Goal: Transaction & Acquisition: Book appointment/travel/reservation

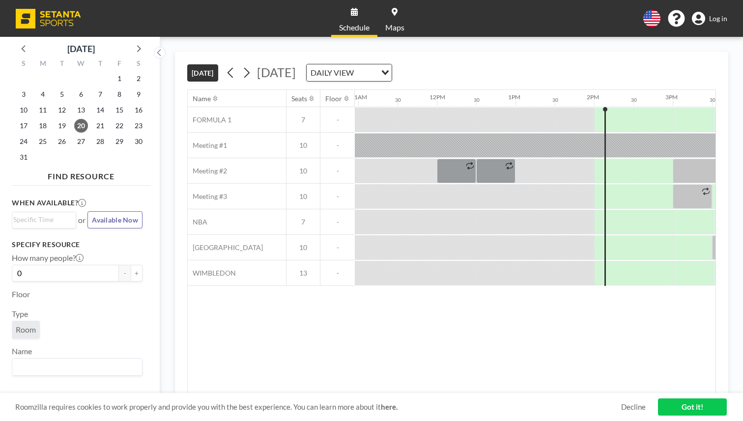
scroll to position [0, 863]
click at [376, 66] on input "Search for option" at bounding box center [366, 72] width 19 height 13
click at [379, 66] on input "Search for option" at bounding box center [344, 72] width 72 height 13
click at [442, 52] on div "TODAY Wednesday, August 20, 2025 DAILY VIEW Loading..." at bounding box center [451, 70] width 529 height 37
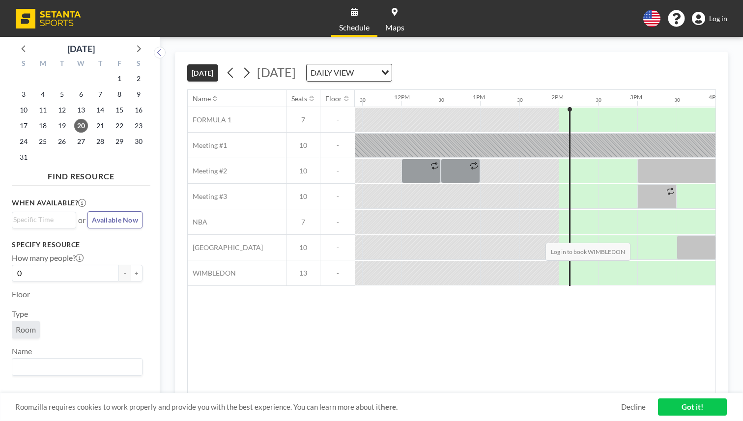
scroll to position [0, 892]
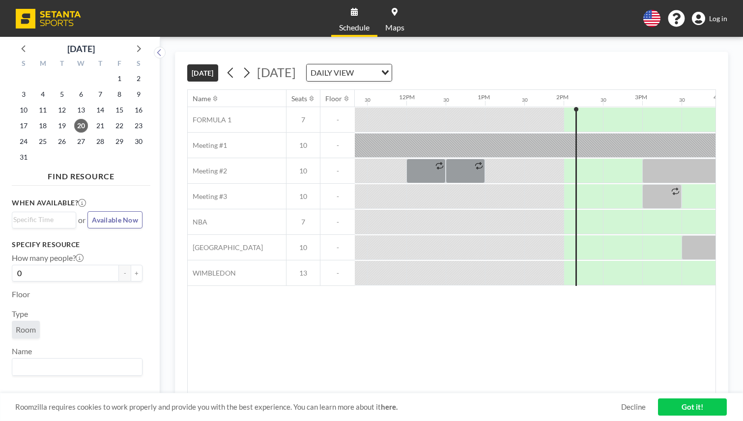
click at [727, 14] on span "Log in" at bounding box center [718, 18] width 18 height 9
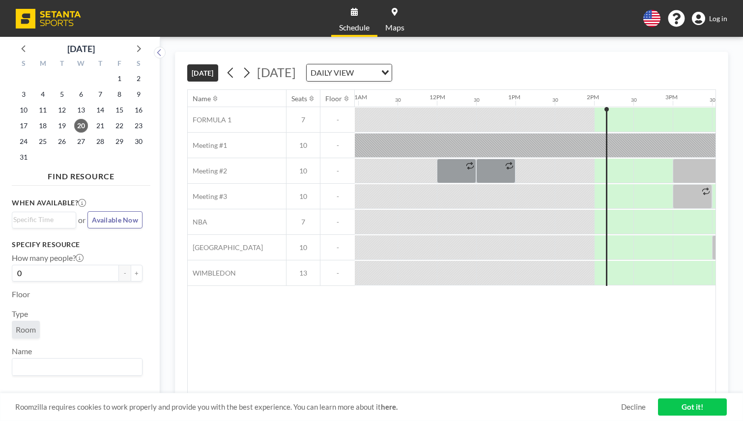
scroll to position [0, 863]
click at [677, 406] on link "Got it!" at bounding box center [692, 407] width 69 height 17
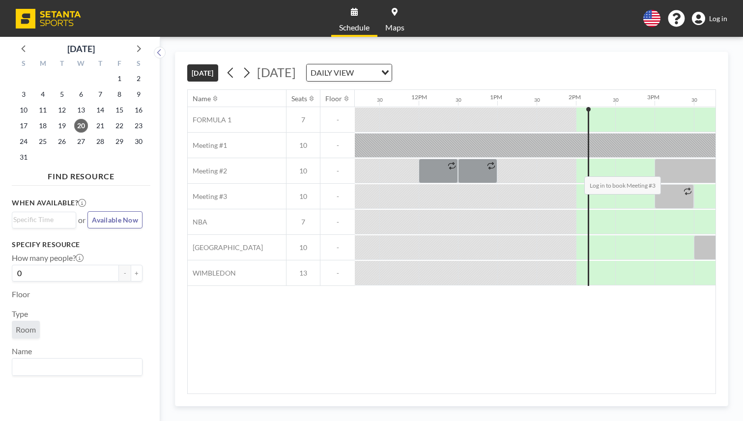
scroll to position [0, 873]
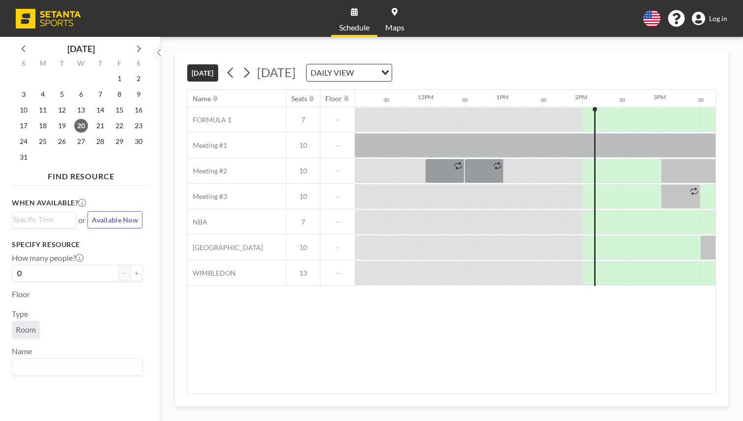
click at [715, 16] on link "Log in" at bounding box center [709, 19] width 35 height 14
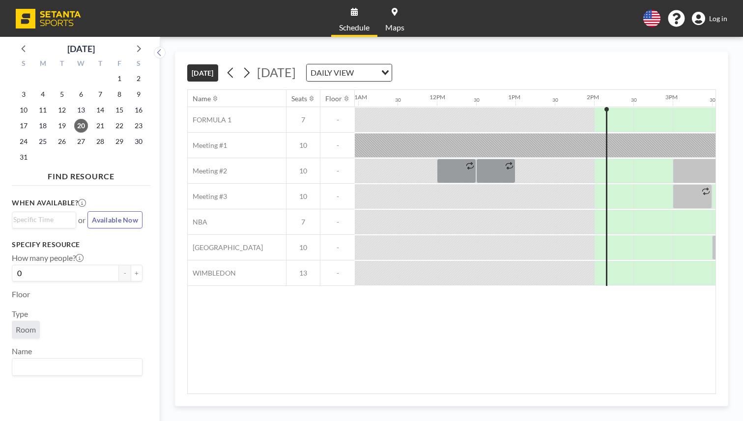
scroll to position [0, 863]
click at [719, 19] on link "Log in" at bounding box center [709, 19] width 35 height 14
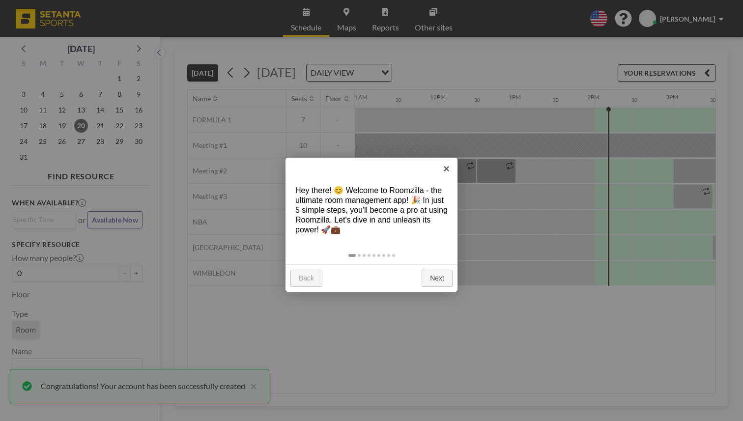
scroll to position [0, 863]
click at [444, 270] on link "Next" at bounding box center [437, 279] width 31 height 18
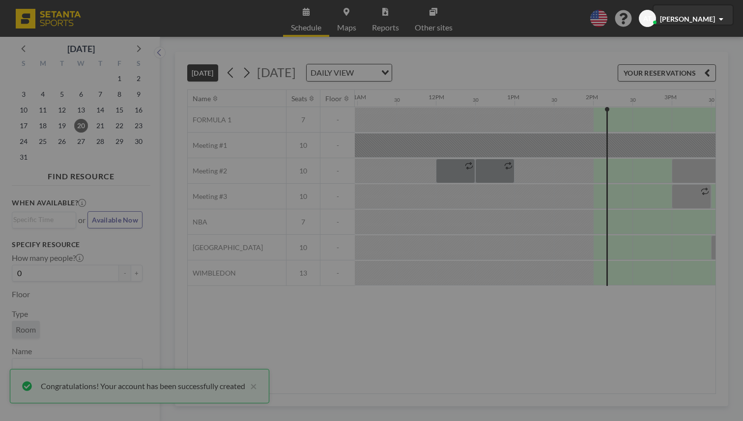
click at [444, 261] on div at bounding box center [371, 210] width 743 height 421
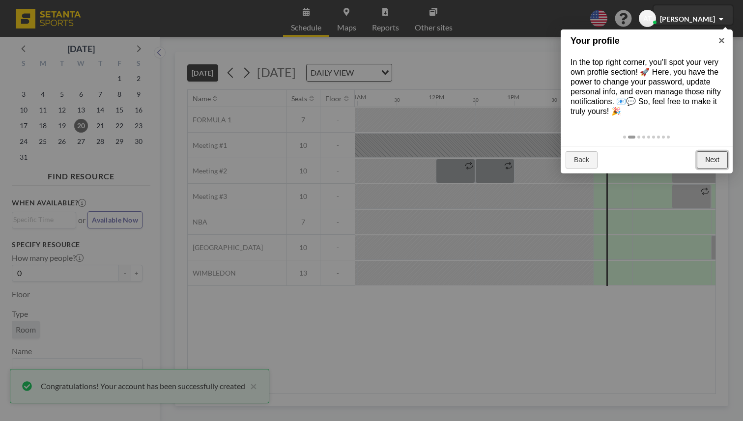
click at [718, 151] on link "Next" at bounding box center [712, 160] width 31 height 18
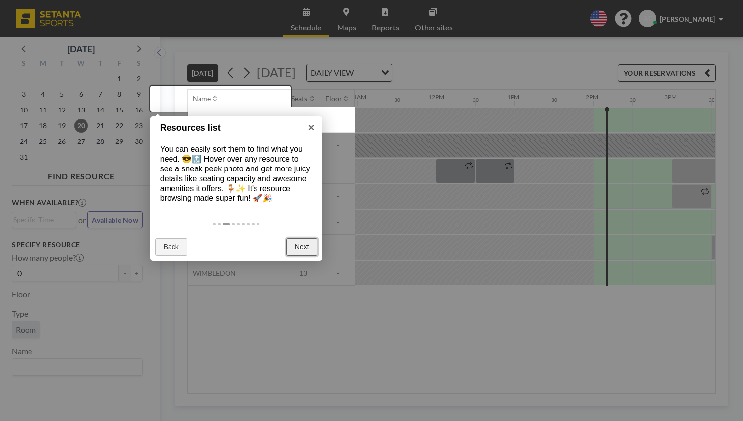
click at [310, 238] on link "Next" at bounding box center [302, 247] width 31 height 18
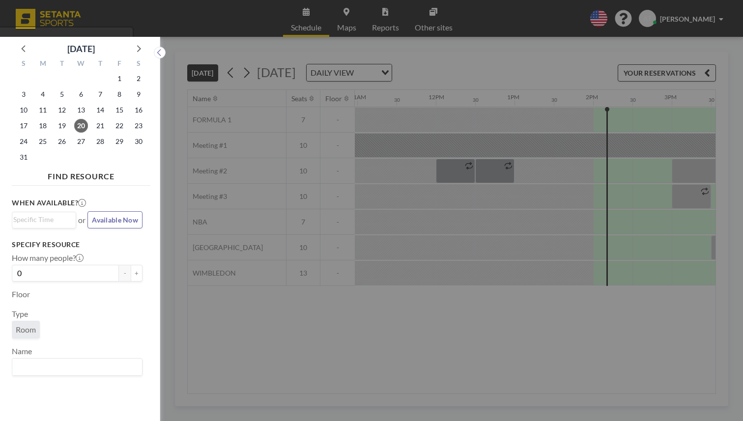
scroll to position [2, 0]
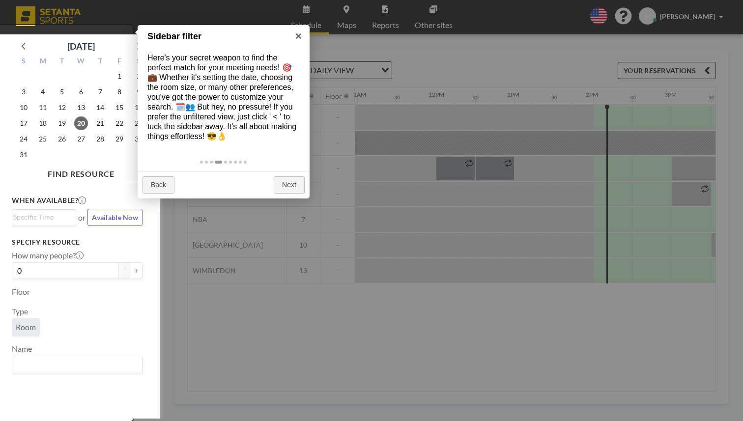
click at [234, 292] on div at bounding box center [371, 210] width 743 height 421
click at [291, 176] on link "Next" at bounding box center [289, 185] width 31 height 18
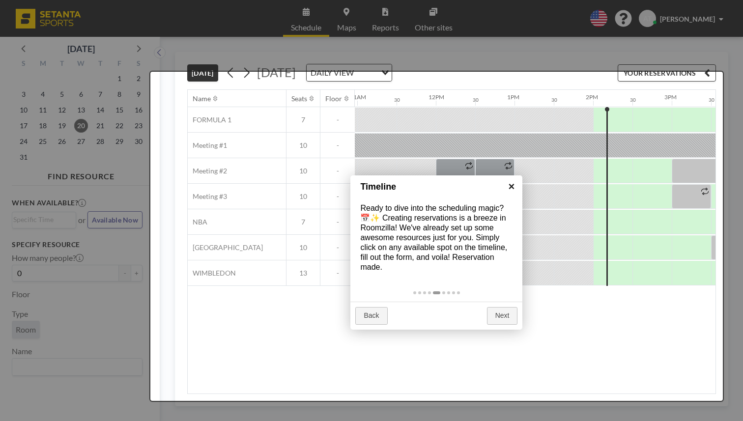
click at [508, 191] on link "×" at bounding box center [511, 186] width 22 height 22
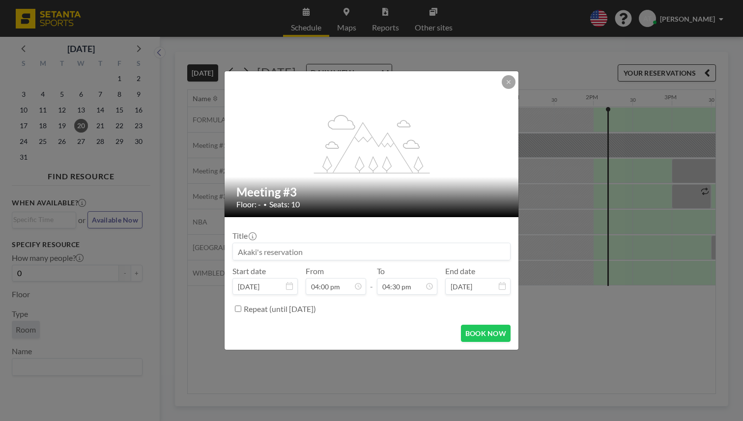
click at [351, 248] on input at bounding box center [371, 251] width 277 height 17
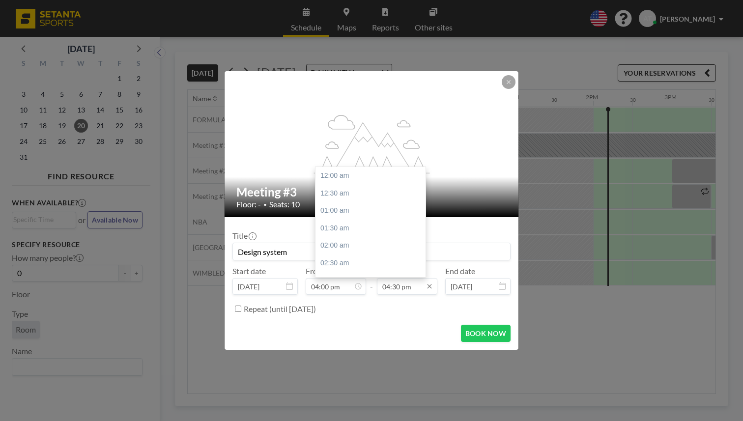
scroll to position [518, 0]
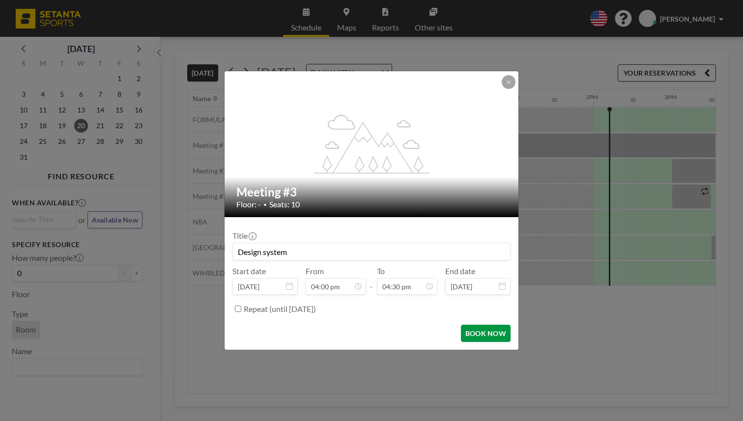
type input "Design system"
click at [461, 325] on button "BOOK NOW" at bounding box center [486, 333] width 50 height 17
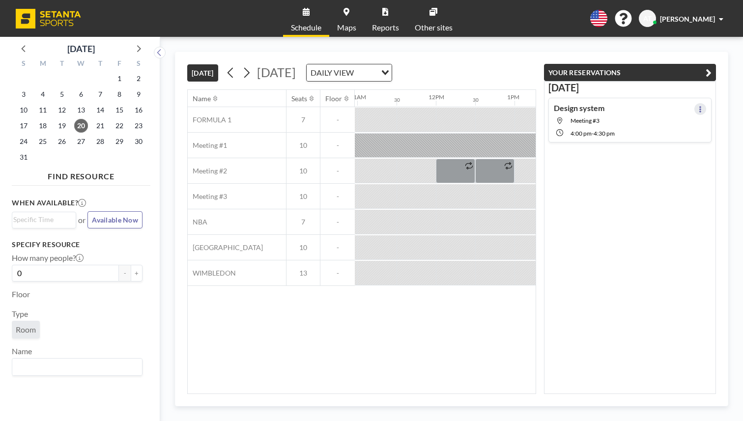
click at [706, 103] on button at bounding box center [701, 109] width 12 height 12
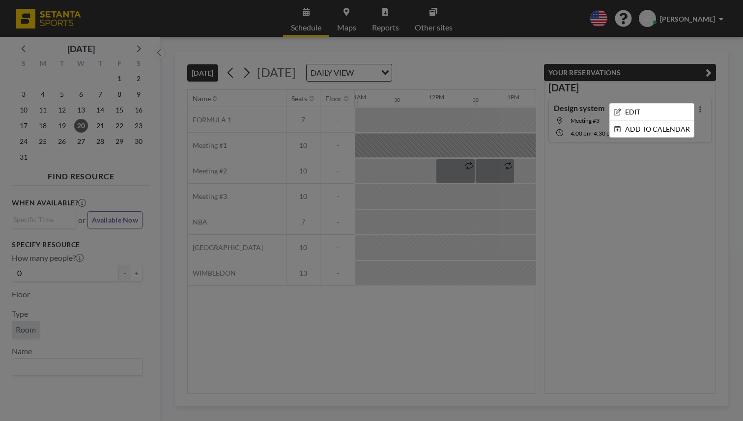
click at [689, 123] on div at bounding box center [371, 210] width 743 height 421
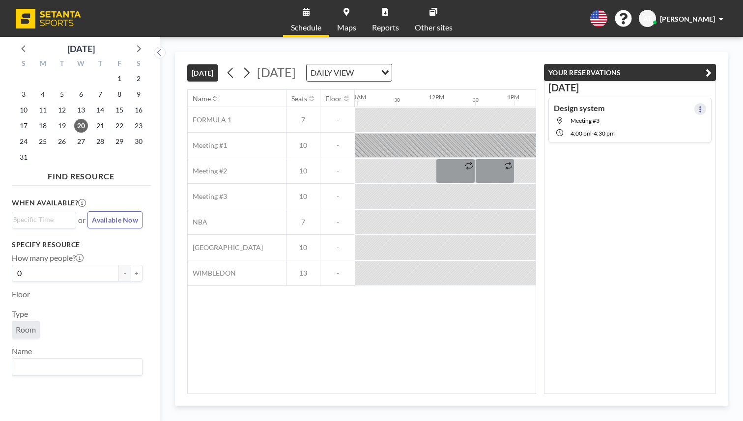
click at [702, 106] on icon at bounding box center [700, 109] width 4 height 6
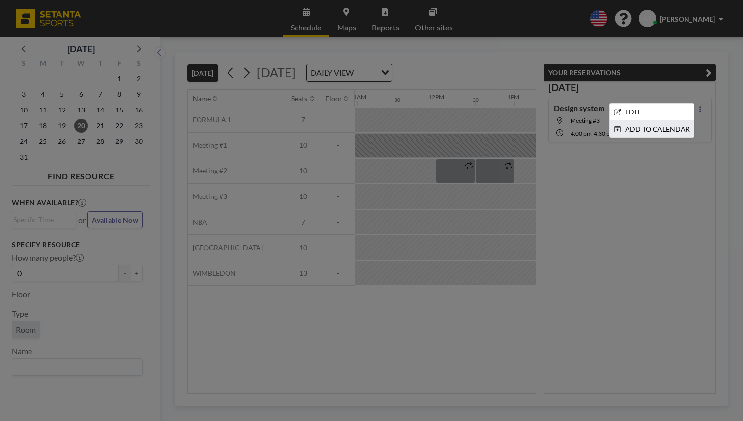
click at [684, 121] on li "ADD TO CALENDAR" at bounding box center [652, 129] width 84 height 17
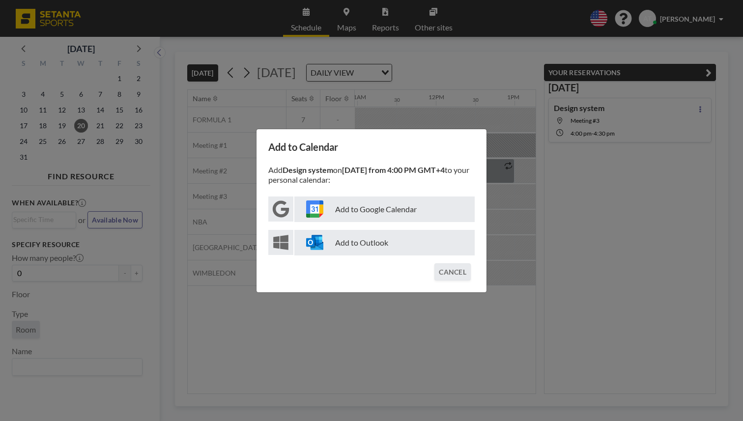
click at [420, 210] on p "Add to Google Calendar" at bounding box center [384, 210] width 180 height 26
click at [500, 215] on div "Add to Calendar Add Design system on August 20 from 4:00 PM GMT+4 to your perso…" at bounding box center [371, 210] width 743 height 421
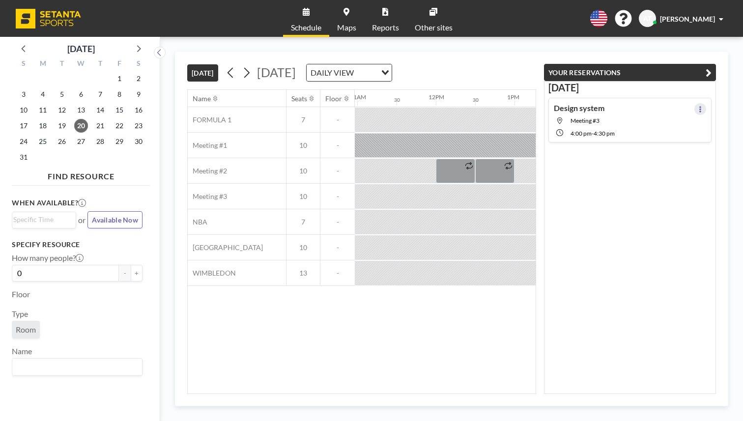
click at [702, 106] on icon at bounding box center [700, 109] width 4 height 6
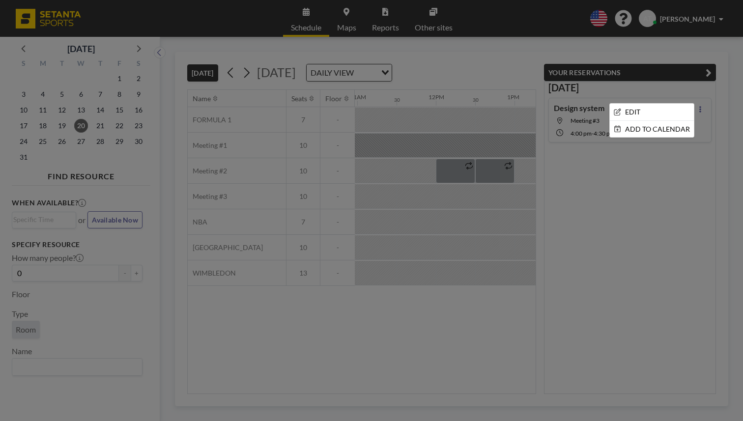
click at [671, 138] on div at bounding box center [371, 210] width 743 height 421
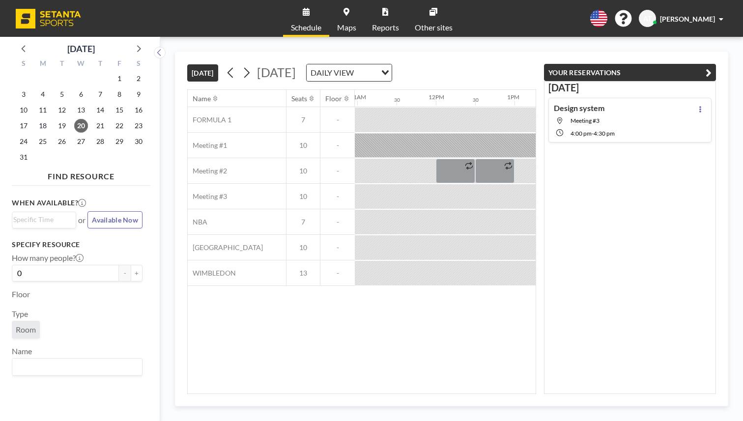
click at [474, 275] on div "Name Seats Floor 12AM 30 1AM 30 2AM 30 3AM 30 4AM 30 5AM 30 6AM 30 7AM 30 8AM 3…" at bounding box center [362, 242] width 348 height 304
